Goal: Navigation & Orientation: Find specific page/section

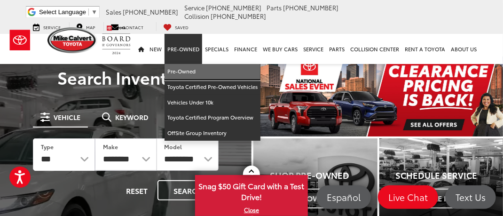
click at [181, 64] on link "Pre-Owned" at bounding box center [213, 72] width 96 height 16
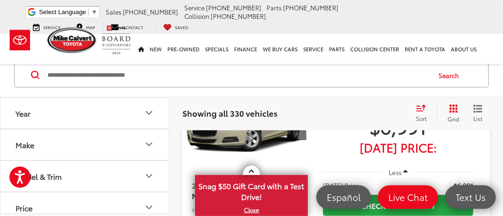
scroll to position [128, 0]
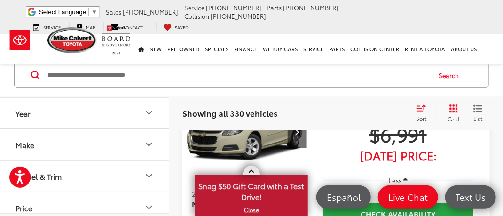
click at [252, 172] on span at bounding box center [251, 172] width 5 height 5
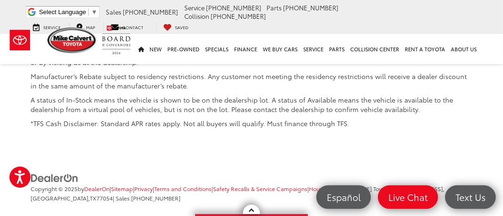
scroll to position [3578, 0]
